Goal: Task Accomplishment & Management: Manage account settings

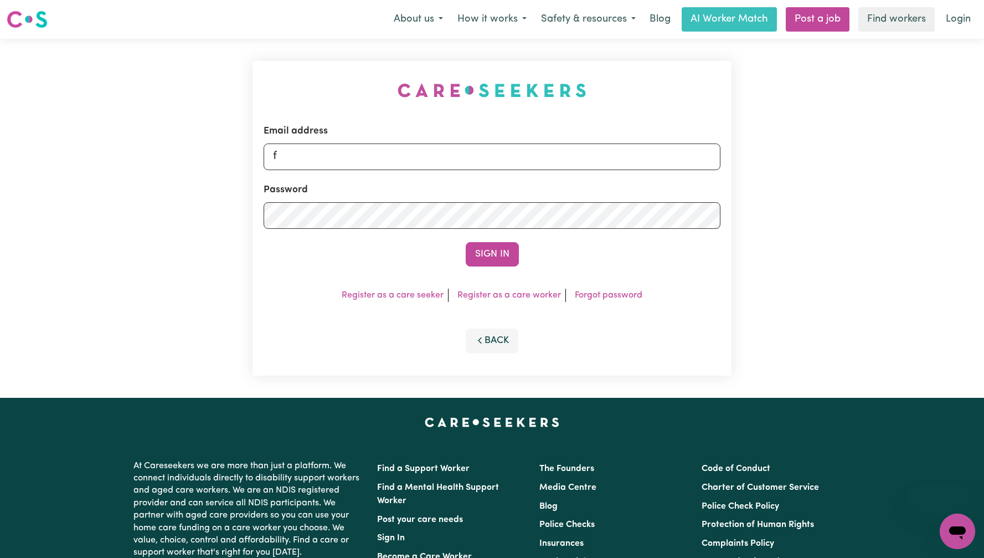
type input "[EMAIL_ADDRESS][DOMAIN_NAME]"
drag, startPoint x: 469, startPoint y: 247, endPoint x: 507, endPoint y: 245, distance: 37.2
click at [470, 247] on button "Sign In" at bounding box center [492, 254] width 53 height 24
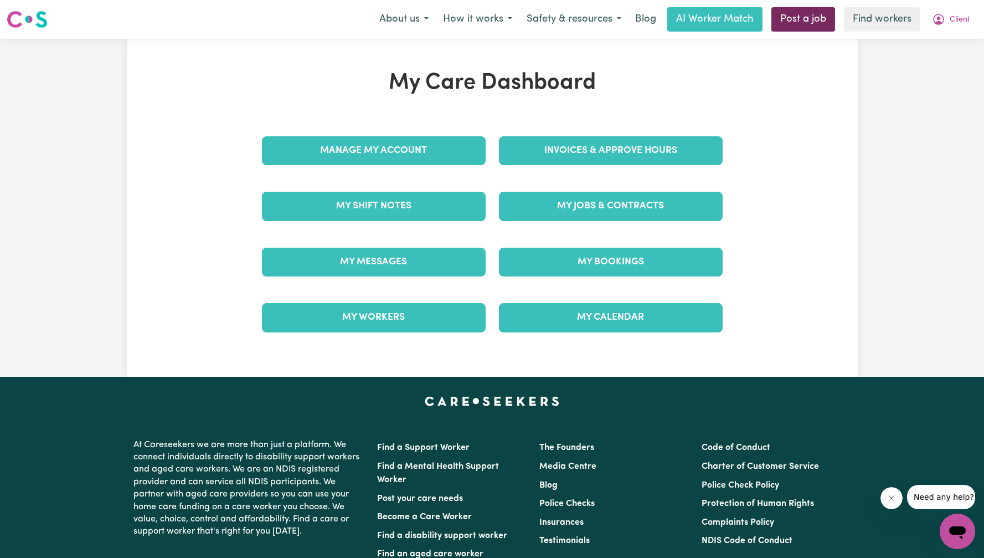
click at [798, 29] on link "Post a job" at bounding box center [803, 19] width 64 height 24
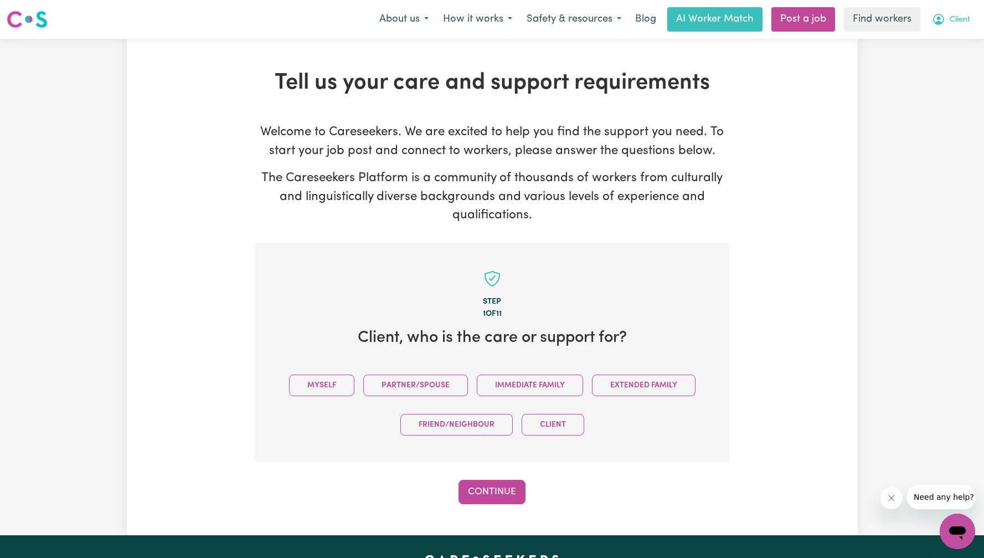
click at [953, 25] on span "Client" at bounding box center [960, 20] width 20 height 12
click at [947, 50] on link "My Dashboard" at bounding box center [932, 43] width 87 height 21
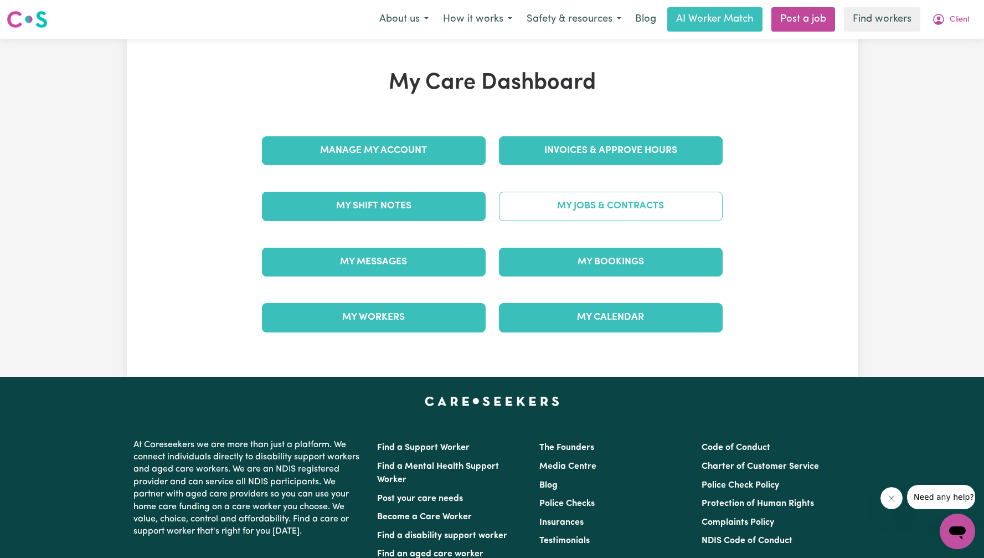
click at [691, 210] on link "My Jobs & Contracts" at bounding box center [611, 206] width 224 height 29
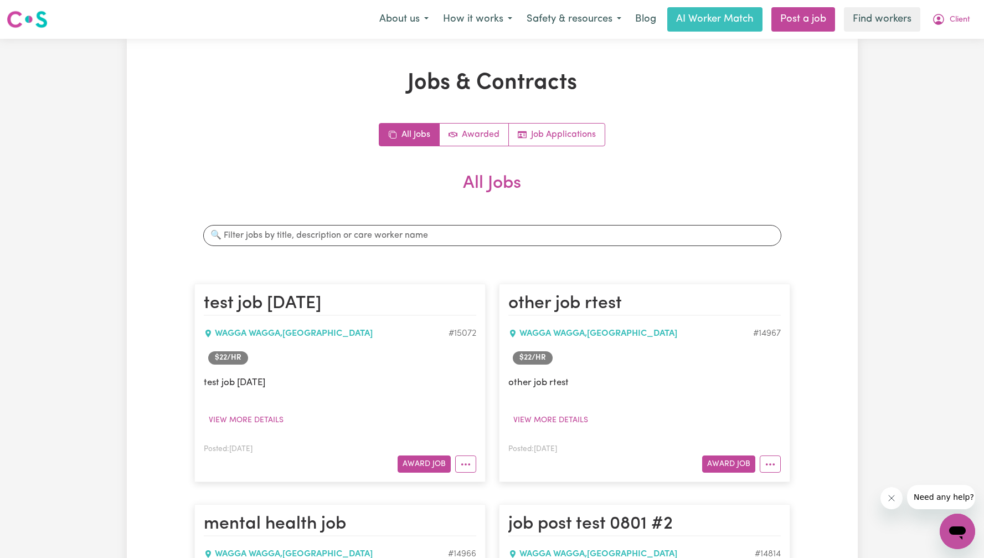
scroll to position [78, 0]
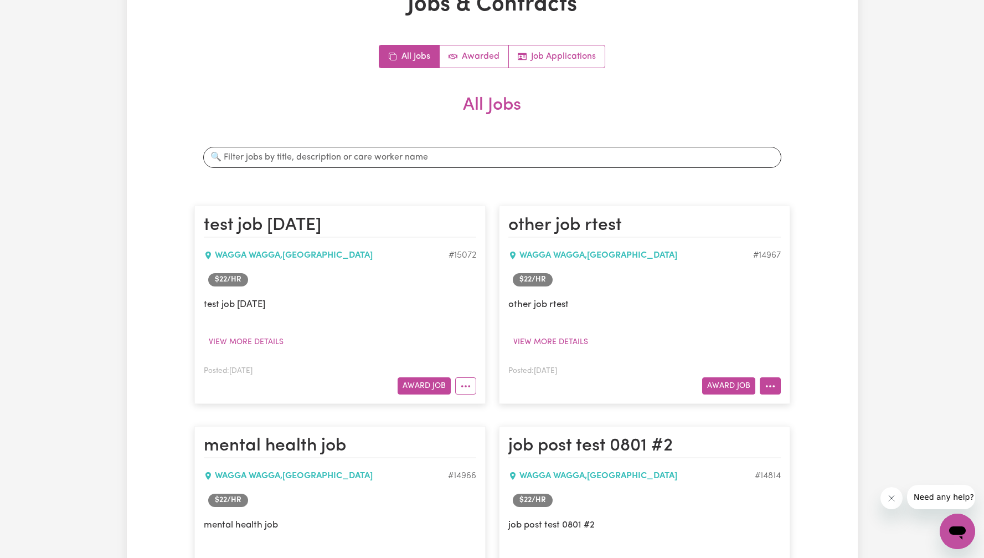
click at [775, 383] on button "More options" at bounding box center [770, 385] width 21 height 17
click at [796, 456] on link "Edit Job" at bounding box center [803, 456] width 87 height 22
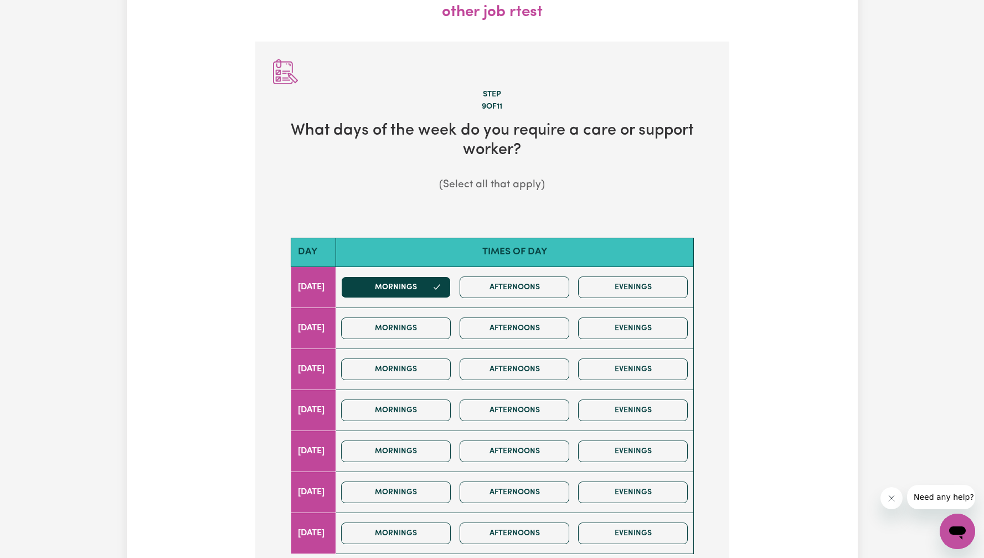
scroll to position [123, 0]
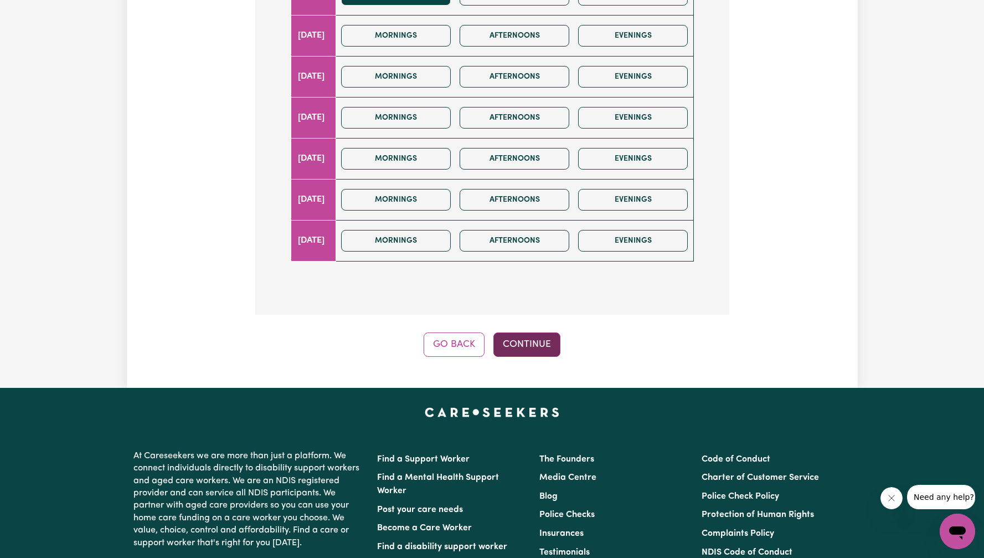
click at [543, 349] on button "Continue" at bounding box center [526, 344] width 67 height 24
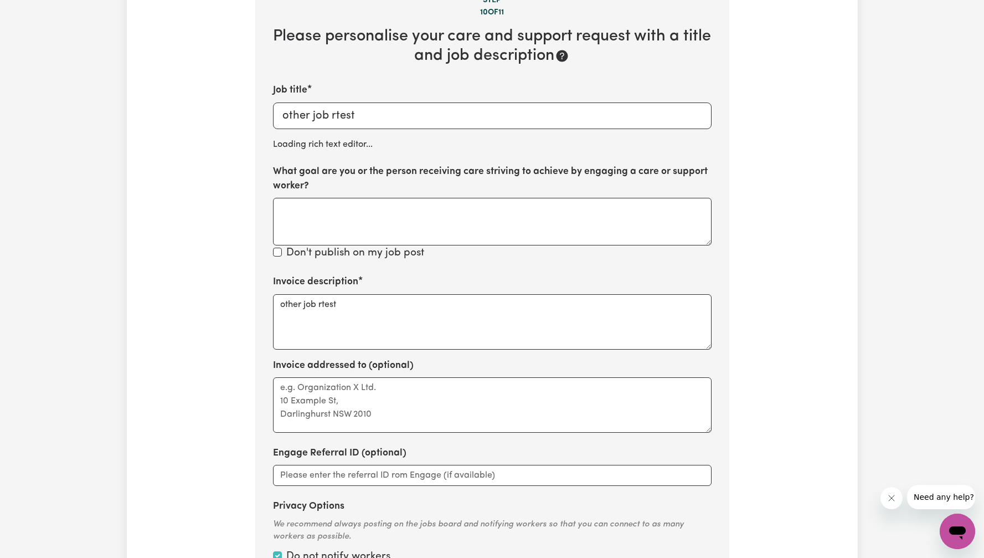
scroll to position [164, 0]
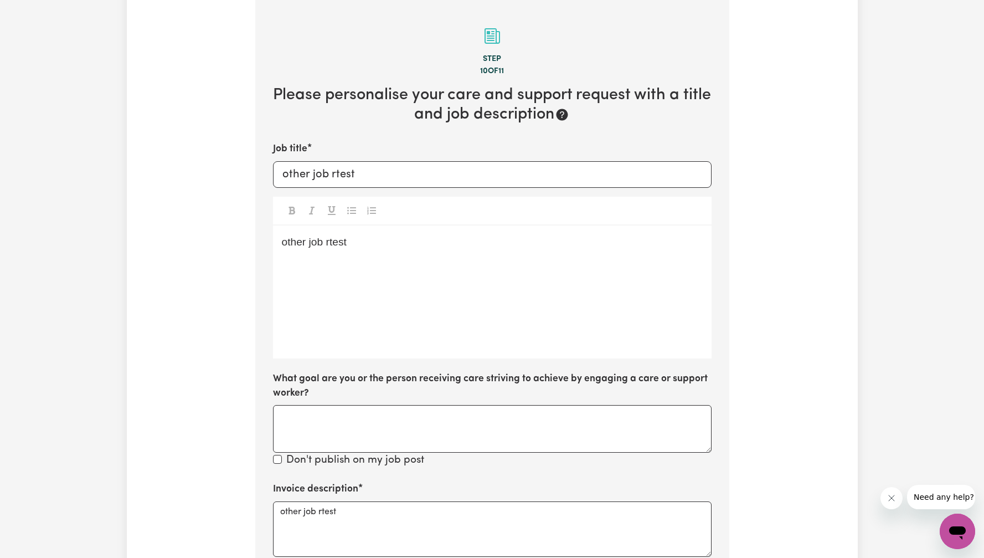
click at [604, 279] on div "other job rtest" at bounding box center [492, 291] width 438 height 133
click at [352, 207] on icon "Toggle undefined" at bounding box center [351, 210] width 9 height 7
click at [361, 297] on div "other job rtest ﻿ ﻿" at bounding box center [492, 291] width 438 height 133
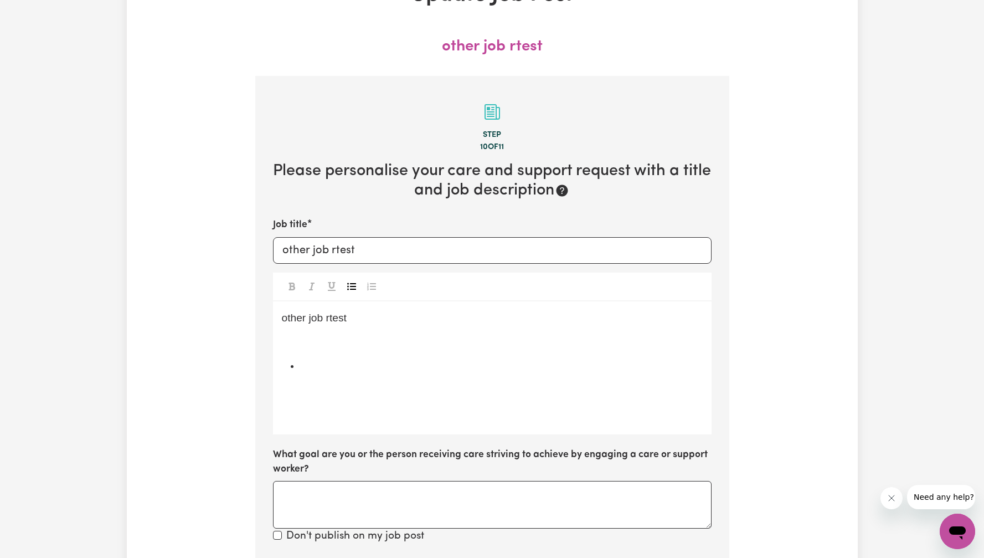
scroll to position [0, 0]
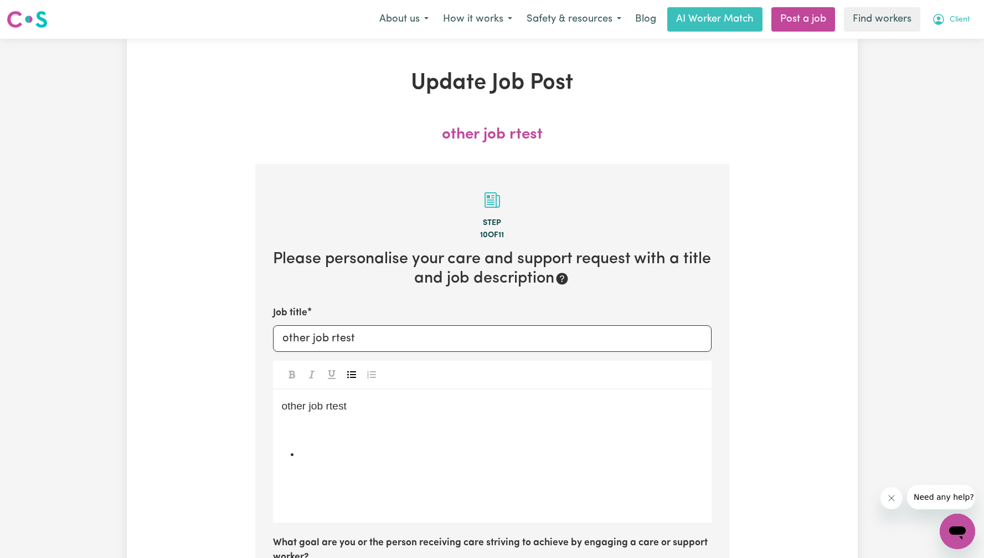
click at [950, 25] on span "Client" at bounding box center [960, 20] width 20 height 12
click at [932, 69] on link "Logout" at bounding box center [932, 63] width 87 height 21
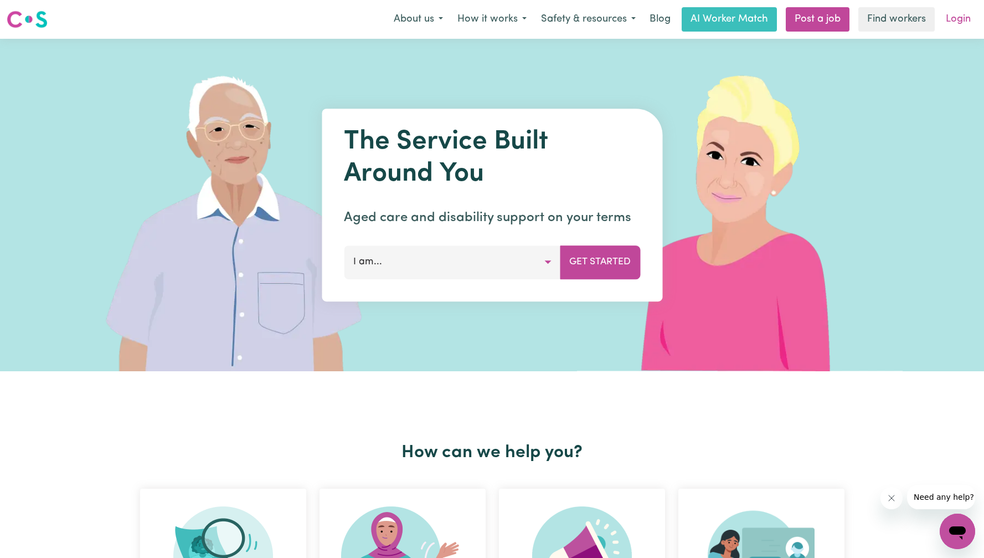
click at [963, 29] on link "Login" at bounding box center [958, 19] width 38 height 24
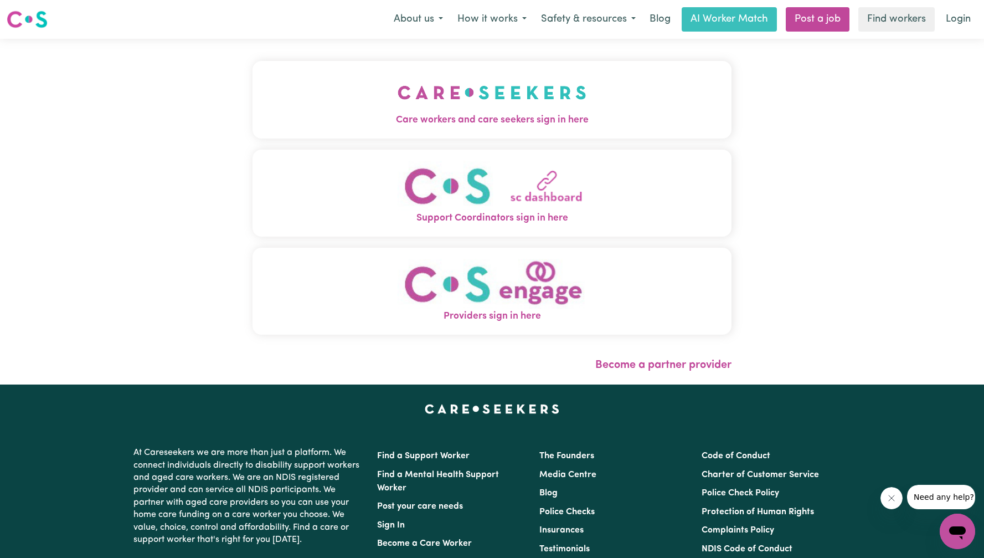
click at [252, 128] on button "Care workers and care seekers sign in here" at bounding box center [491, 100] width 479 height 78
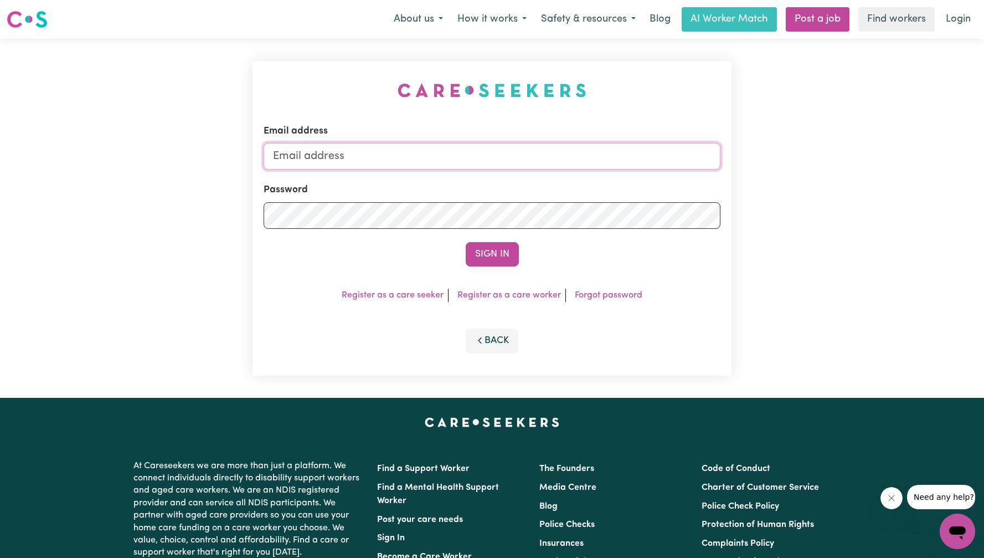
click at [534, 162] on input "Email address" at bounding box center [492, 156] width 457 height 27
type input "[EMAIL_ADDRESS][DOMAIN_NAME]"
click at [493, 250] on button "Sign In" at bounding box center [492, 254] width 53 height 24
